Goal: Information Seeking & Learning: Get advice/opinions

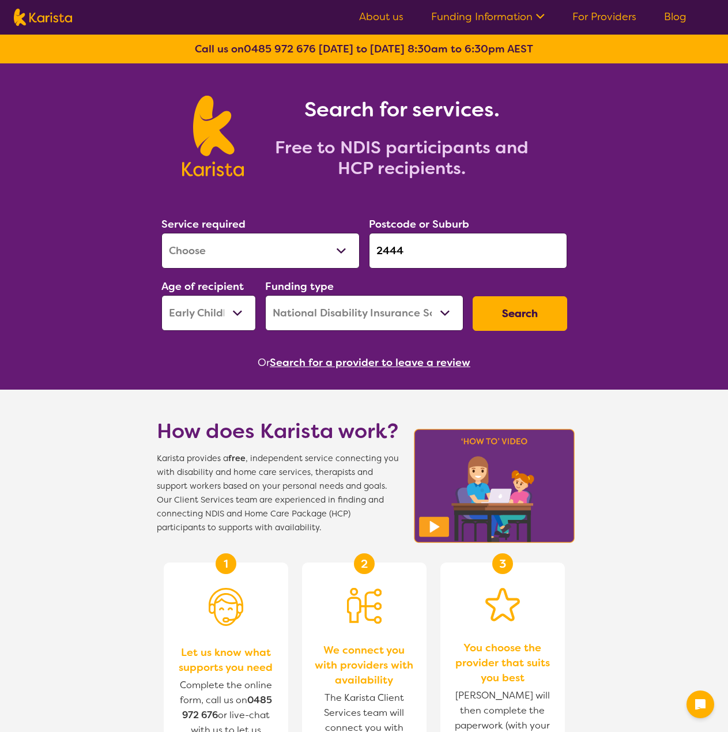
select select "EC"
select select "NDIS"
click at [283, 253] on select "Allied Health Assistant Assessment ([MEDICAL_DATA] or [MEDICAL_DATA]) Behaviour…" at bounding box center [260, 251] width 198 height 36
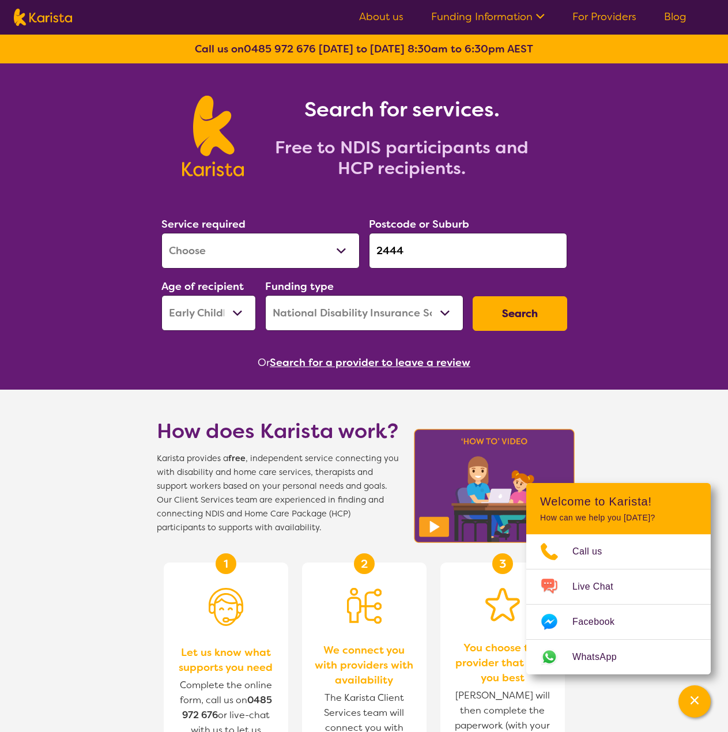
select select "NDIS Plan management"
click at [161, 233] on select "Allied Health Assistant Assessment ([MEDICAL_DATA] or [MEDICAL_DATA]) Behaviour…" at bounding box center [260, 251] width 198 height 36
click at [247, 315] on select "Early Childhood - 0 to 9 Child - 10 to 11 Adolescent - 12 to 17 Adult - 18 to 6…" at bounding box center [208, 313] width 94 height 36
click at [161, 295] on select "Early Childhood - 0 to 9 Child - 10 to 11 Adolescent - 12 to 17 Adult - 18 to 6…" at bounding box center [208, 313] width 94 height 36
click at [548, 319] on button "Search" at bounding box center [519, 313] width 94 height 35
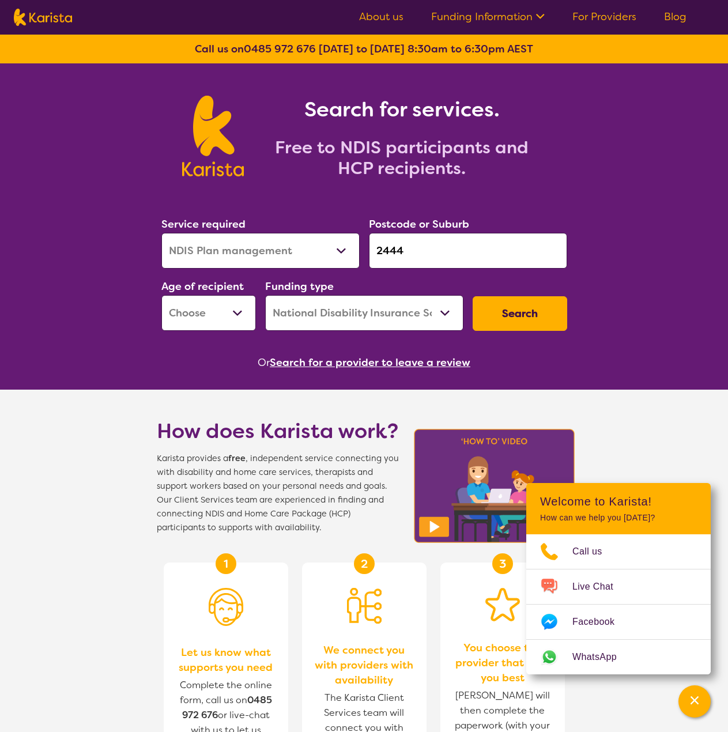
click at [207, 317] on select "Early Childhood - 0 to 9 Child - 10 to 11 Adolescent - 12 to 17 Adult - 18 to 6…" at bounding box center [208, 313] width 94 height 36
select select "AD"
click at [161, 295] on select "Early Childhood - 0 to 9 Child - 10 to 11 Adolescent - 12 to 17 Adult - 18 to 6…" at bounding box center [208, 313] width 94 height 36
click at [484, 318] on button "Search" at bounding box center [519, 313] width 94 height 35
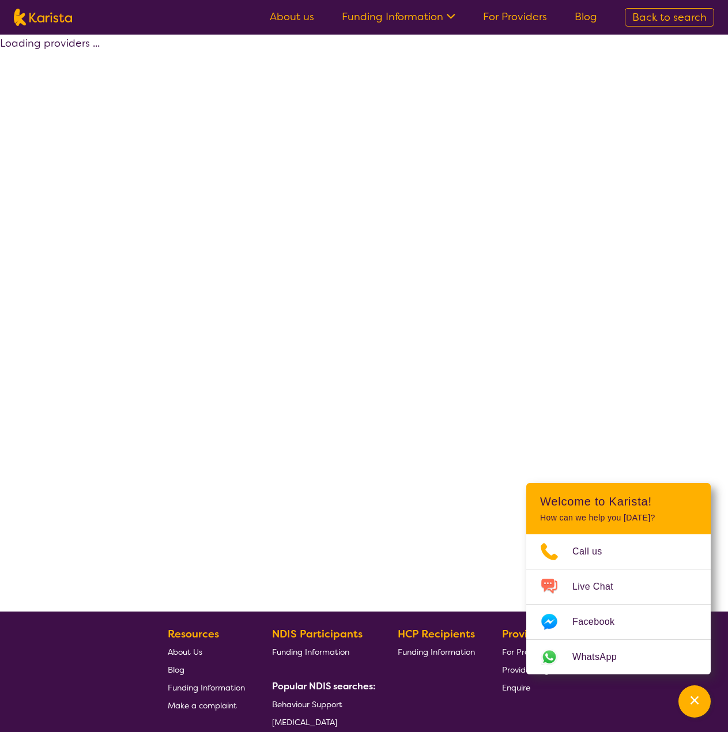
select select "by_score"
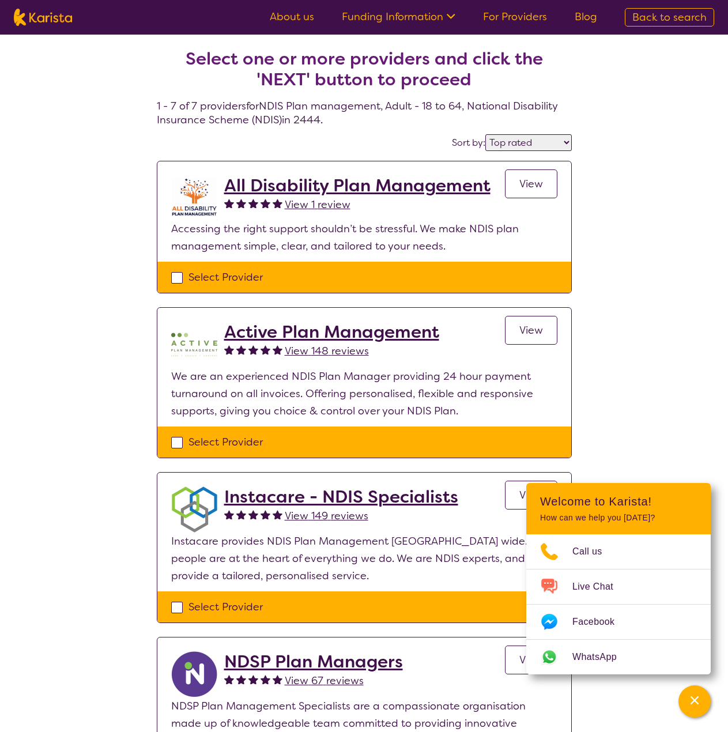
click at [327, 208] on span "View 1 review" at bounding box center [318, 205] width 66 height 14
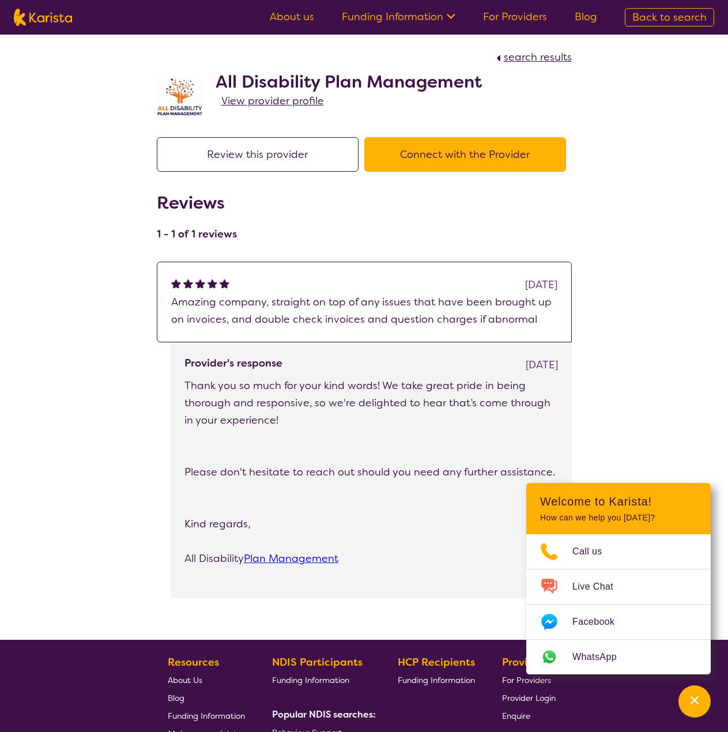
click at [533, 55] on span "search results" at bounding box center [537, 57] width 68 height 14
select select "by_score"
